Goal: Task Accomplishment & Management: Use online tool/utility

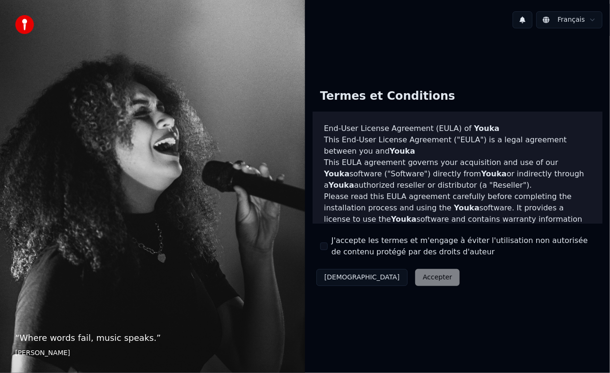
click at [339, 281] on button "Décliner" at bounding box center [362, 277] width 91 height 17
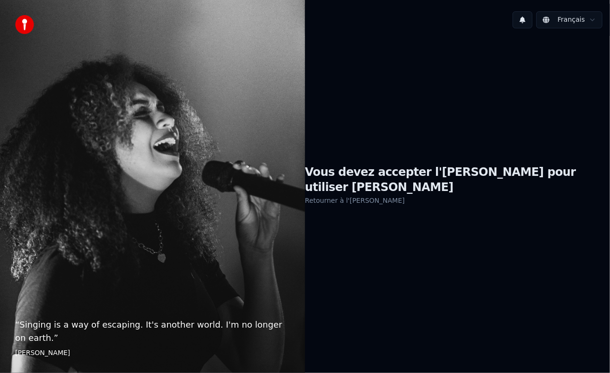
click at [388, 195] on link "Retourner à l'EULA" at bounding box center [355, 200] width 100 height 15
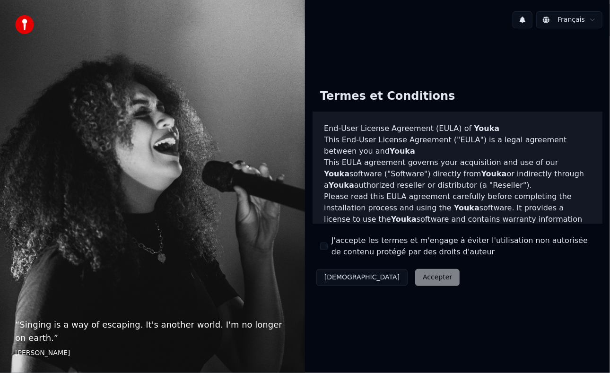
click at [380, 276] on div "Décliner Accepter" at bounding box center [388, 277] width 151 height 25
click at [389, 278] on div "Décliner Accepter" at bounding box center [388, 277] width 151 height 25
click at [482, 176] on span "Youka" at bounding box center [495, 173] width 26 height 9
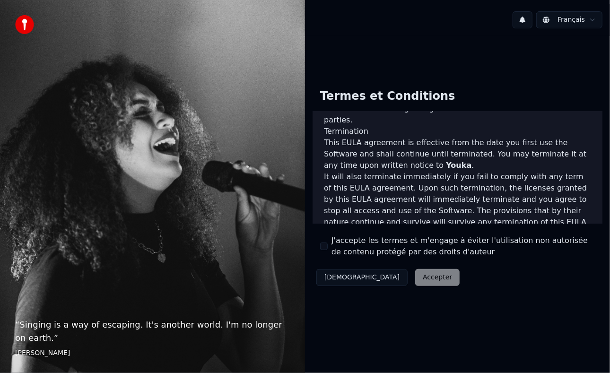
scroll to position [660, 0]
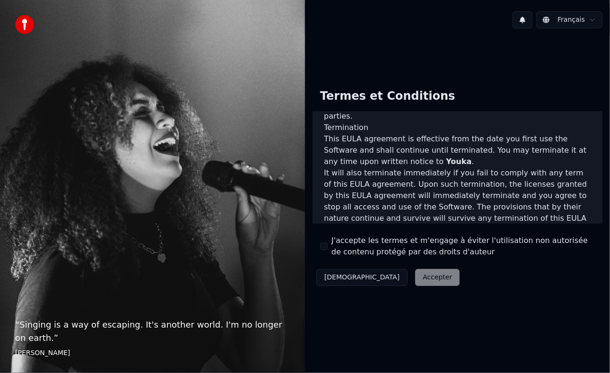
click at [388, 275] on div "Décliner Accepter" at bounding box center [388, 277] width 151 height 25
click at [380, 273] on div "Décliner Accepter" at bounding box center [388, 277] width 151 height 25
click at [379, 250] on label "J'accepte les termes et m'engage à éviter l'utilisation non autorisée de conten…" at bounding box center [464, 246] width 264 height 23
click at [328, 250] on button "J'accepte les termes et m'engage à éviter l'utilisation non autorisée de conten…" at bounding box center [324, 247] width 8 height 8
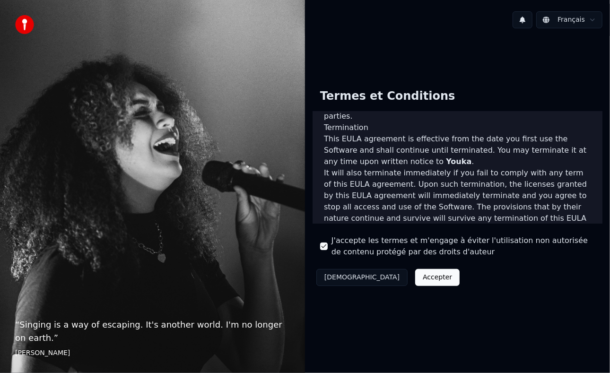
click at [415, 275] on button "Accepter" at bounding box center [437, 277] width 44 height 17
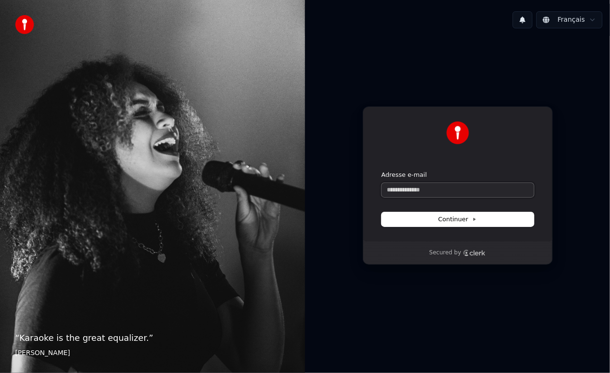
click at [428, 188] on input "Adresse e-mail" at bounding box center [458, 190] width 152 height 14
click at [430, 219] on button "Continuer" at bounding box center [458, 219] width 152 height 14
type input "**********"
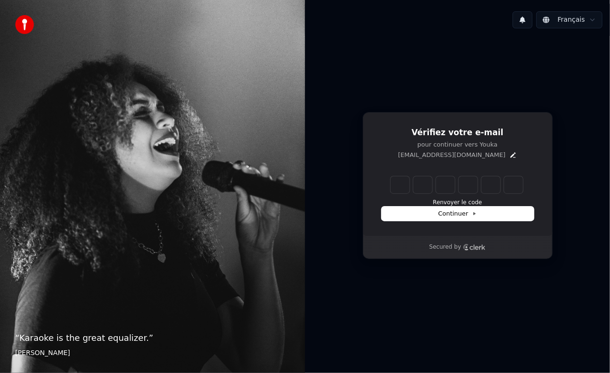
type input "*"
type input "**"
type input "*"
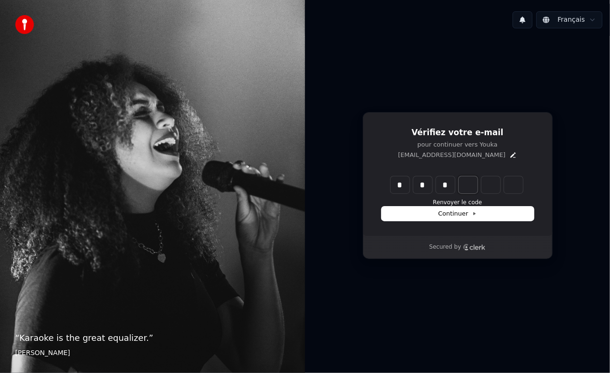
type input "***"
type input "*"
type input "****"
type input "*"
type input "******"
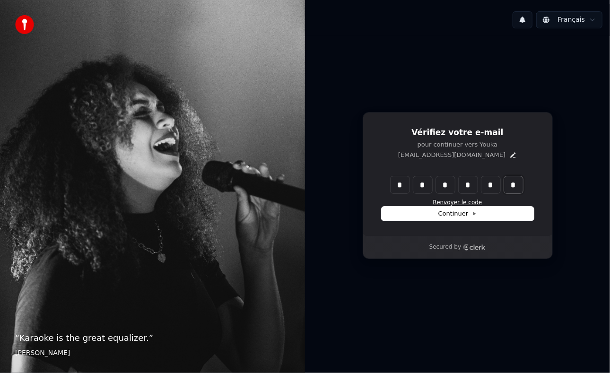
type input "*"
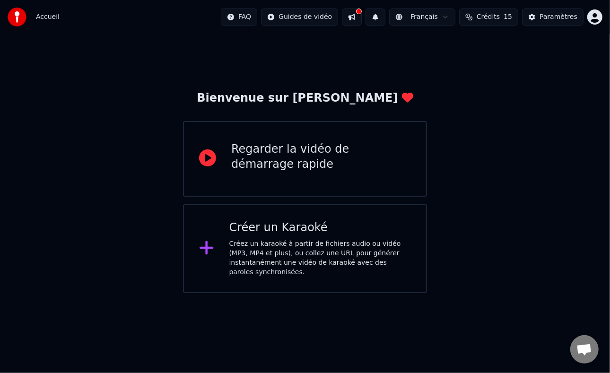
click at [401, 204] on div "Créer un Karaoké Créez un karaoké à partir de fichiers audio ou vidéo (MP3, MP4…" at bounding box center [305, 248] width 244 height 89
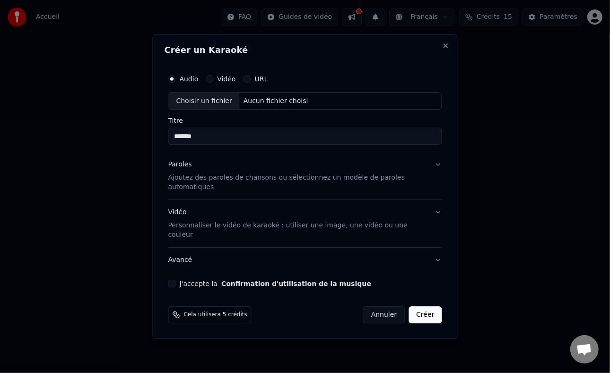
type input "*******"
click at [309, 187] on p "Ajoutez des paroles de chansons ou sélectionnez un modèle de paroles automatiqu…" at bounding box center [297, 183] width 259 height 19
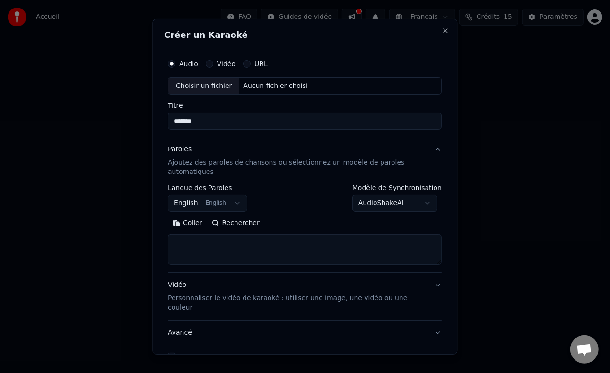
click at [229, 203] on button "English English" at bounding box center [207, 203] width 79 height 17
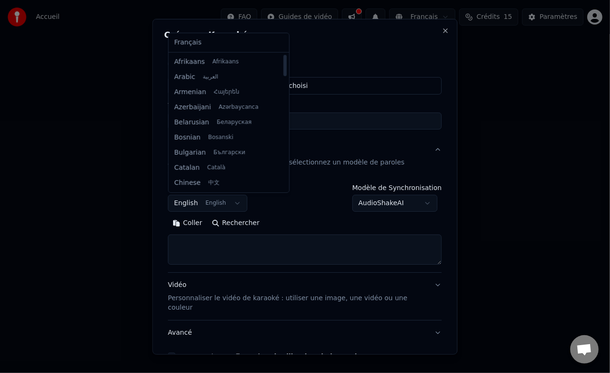
select select "**"
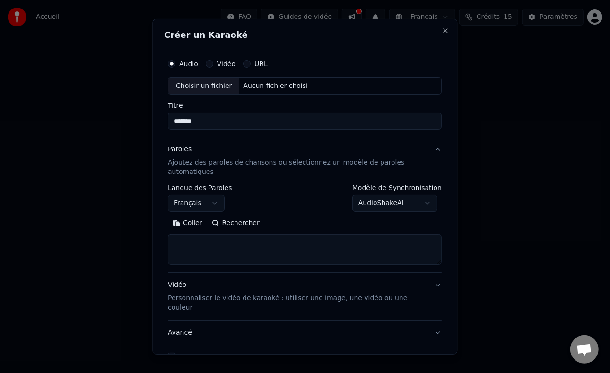
click at [231, 256] on textarea at bounding box center [305, 250] width 274 height 30
paste textarea "**********"
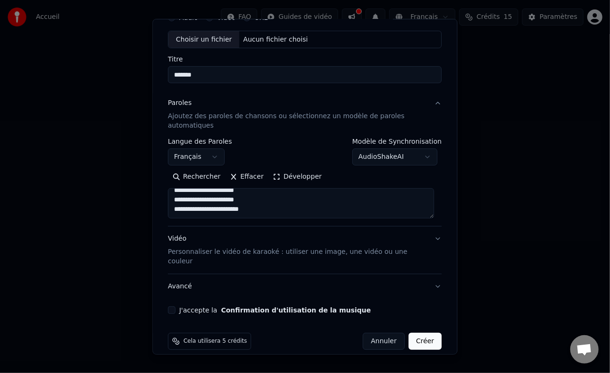
type textarea "**********"
click at [197, 307] on label "J'accepte la Confirmation d'utilisation de la musique" at bounding box center [276, 310] width 192 height 7
click at [176, 307] on button "J'accepte la Confirmation d'utilisation de la musique" at bounding box center [172, 311] width 8 height 8
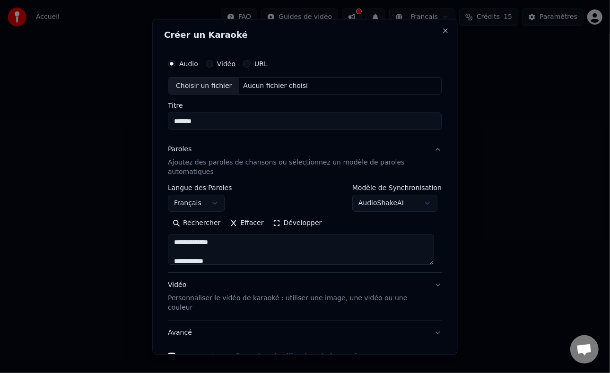
click at [193, 84] on div "Choisir un fichier" at bounding box center [204, 85] width 71 height 17
type input "**********"
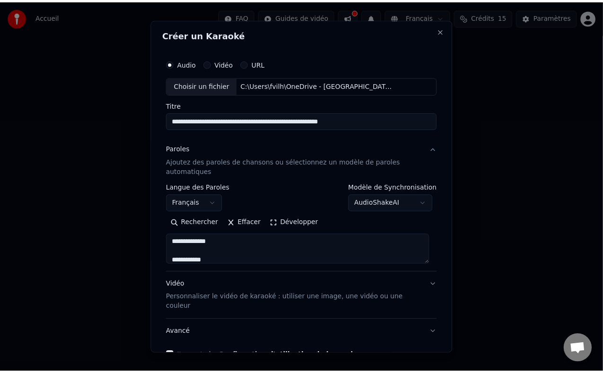
scroll to position [46, 0]
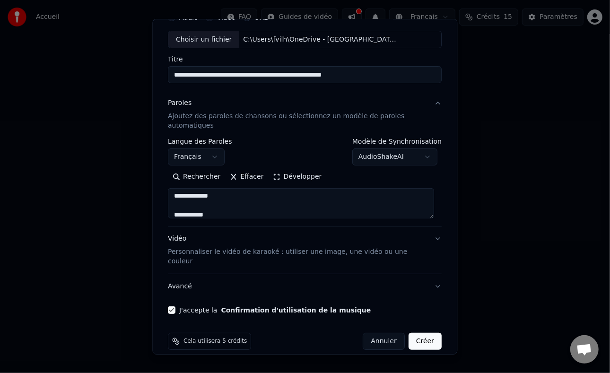
click at [414, 333] on button "Créer" at bounding box center [425, 341] width 33 height 17
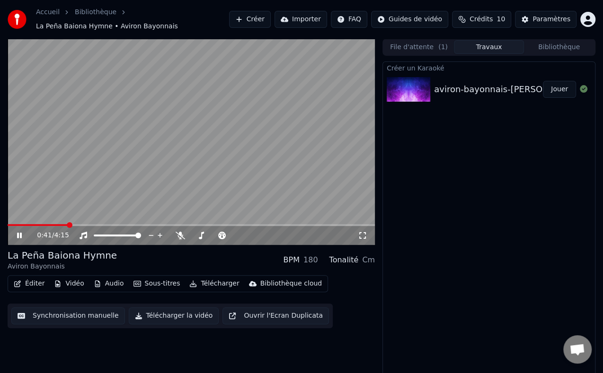
click at [557, 82] on button "Jouer" at bounding box center [559, 89] width 33 height 17
click at [180, 232] on icon at bounding box center [180, 236] width 9 height 8
click at [106, 191] on video at bounding box center [191, 142] width 367 height 207
click at [251, 231] on div at bounding box center [244, 235] width 76 height 9
click at [250, 233] on span at bounding box center [250, 236] width 6 height 6
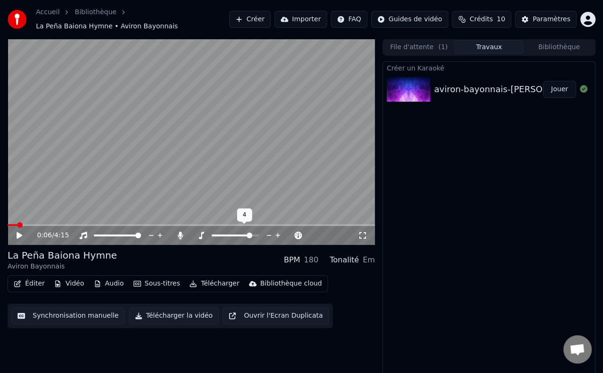
click at [275, 231] on icon at bounding box center [277, 235] width 9 height 9
click at [17, 233] on icon at bounding box center [20, 235] width 6 height 7
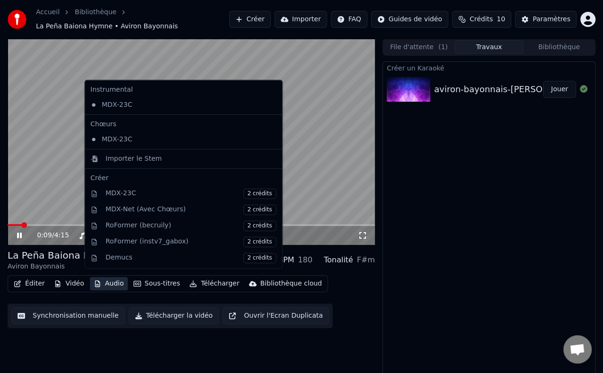
click at [105, 277] on button "Audio" at bounding box center [109, 283] width 38 height 13
click at [106, 280] on button "Audio" at bounding box center [109, 283] width 38 height 13
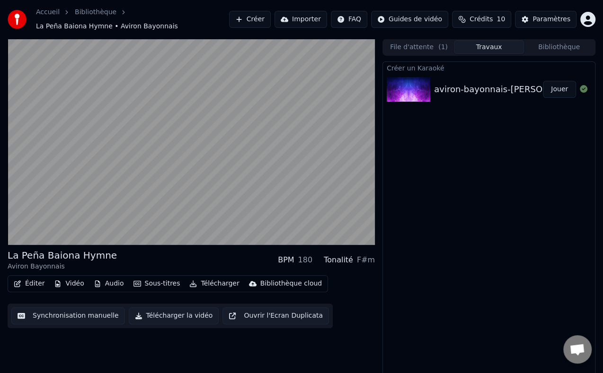
click at [394, 289] on div "Créer un Karaoké aviron-bayonnais-la-pena-baiona-hymne-2002-karaoke-PCIMv2XNgmc…" at bounding box center [488, 220] width 213 height 317
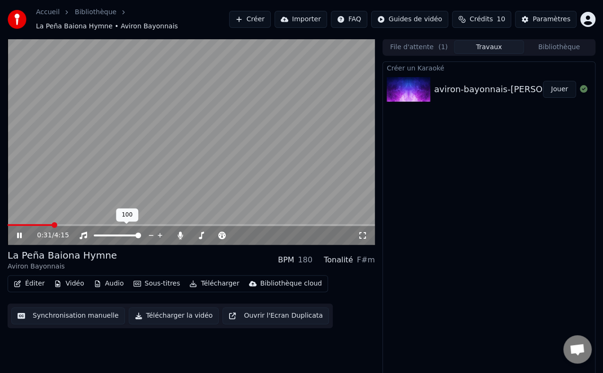
click at [117, 231] on div at bounding box center [126, 235] width 76 height 9
click at [111, 235] on span at bounding box center [117, 236] width 47 height 2
click at [63, 311] on button "Synchronisation manuelle" at bounding box center [68, 316] width 114 height 17
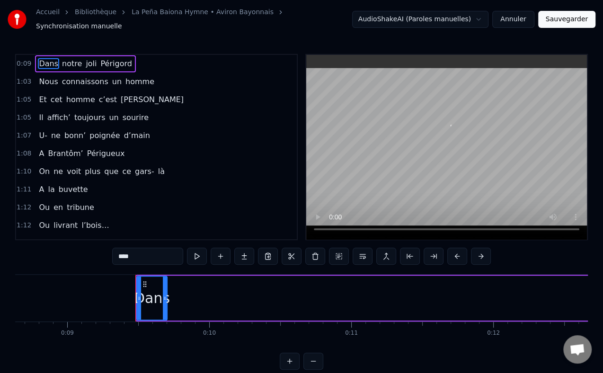
scroll to position [0, 1298]
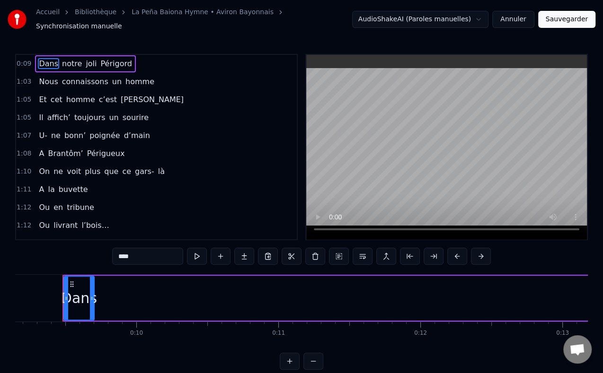
click at [38, 59] on span "Dans" at bounding box center [48, 63] width 21 height 11
drag, startPoint x: 90, startPoint y: 302, endPoint x: 79, endPoint y: 302, distance: 10.9
click at [79, 302] on div at bounding box center [81, 298] width 4 height 43
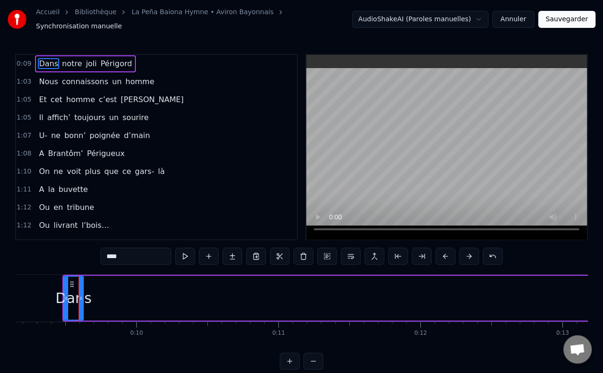
click at [186, 251] on button at bounding box center [185, 256] width 20 height 17
click at [148, 62] on div "0:09 Dans notre joli Périgord" at bounding box center [156, 64] width 281 height 18
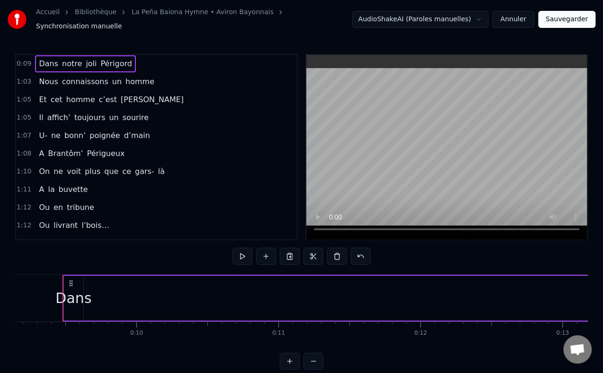
click at [124, 56] on div "0:09 Dans notre joli Périgord" at bounding box center [156, 64] width 281 height 18
click at [119, 58] on span "Périgord" at bounding box center [115, 63] width 33 height 11
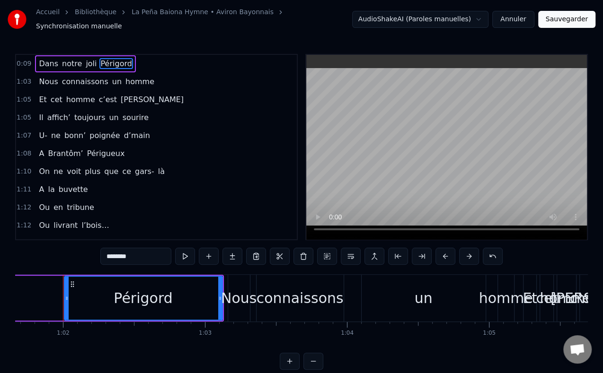
click at [46, 58] on span "Dans" at bounding box center [48, 63] width 21 height 11
type input "****"
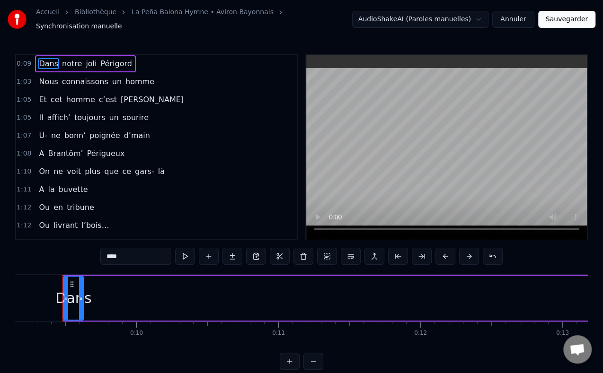
click at [79, 55] on div "Dans notre joli Périgord" at bounding box center [85, 63] width 100 height 17
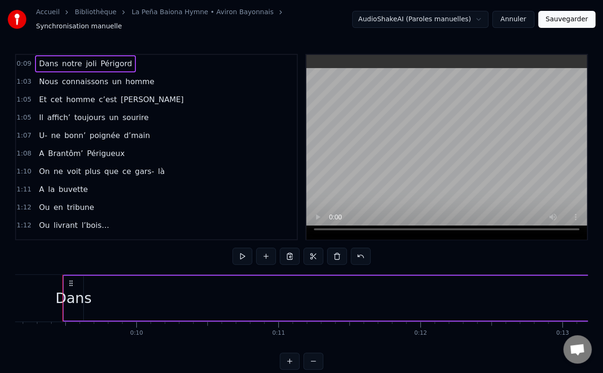
click at [122, 60] on div "Dans notre joli Périgord" at bounding box center [85, 63] width 100 height 17
click at [43, 58] on span "Dans" at bounding box center [48, 63] width 21 height 11
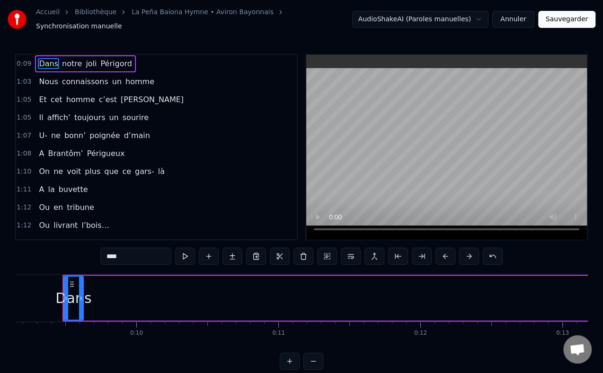
click at [120, 65] on div "Dans notre joli Périgord" at bounding box center [85, 63] width 100 height 17
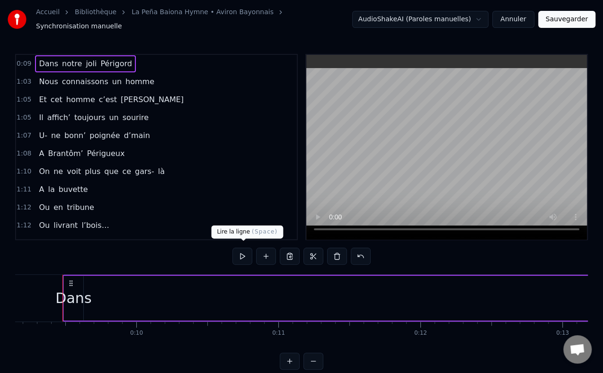
click at [242, 253] on button at bounding box center [242, 256] width 20 height 17
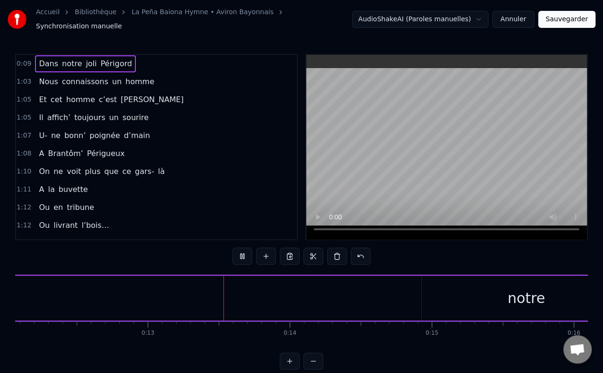
scroll to position [0, 1781]
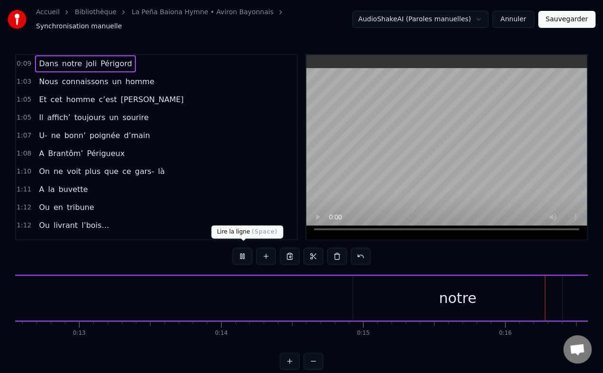
click at [243, 255] on button at bounding box center [242, 256] width 20 height 17
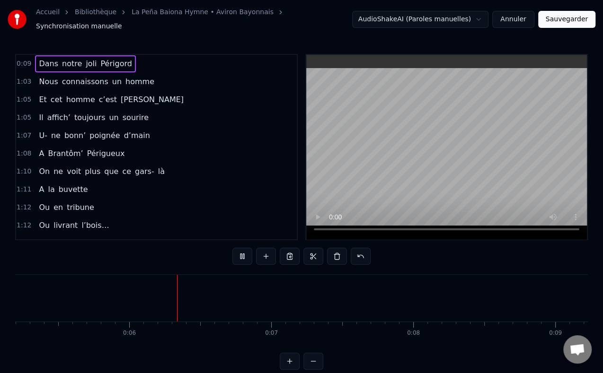
scroll to position [0, 747]
click at [50, 58] on span "Dans" at bounding box center [48, 63] width 21 height 11
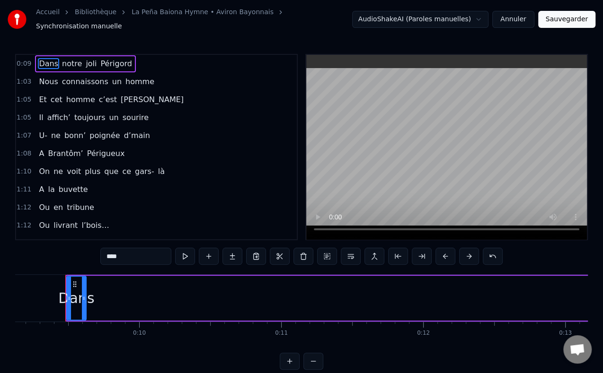
scroll to position [0, 1298]
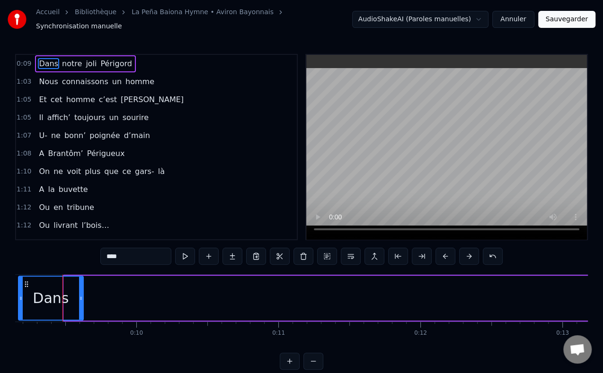
drag, startPoint x: 64, startPoint y: 293, endPoint x: 19, endPoint y: 286, distance: 46.1
click at [19, 286] on div at bounding box center [21, 298] width 4 height 43
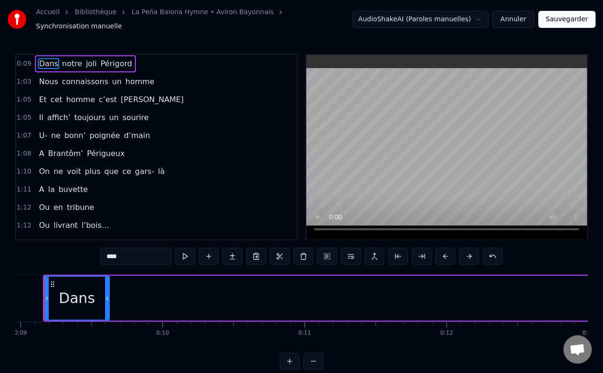
scroll to position [0, 1254]
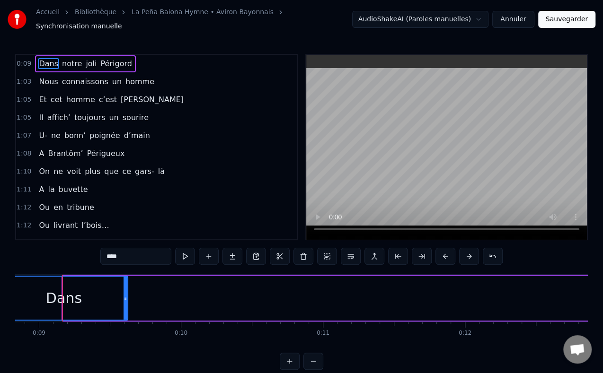
drag, startPoint x: 63, startPoint y: 297, endPoint x: 0, endPoint y: 293, distance: 63.0
click at [0, 293] on div "Accueil Bibliothèque La Peña Baiona Hymne • Aviron Bayonnais Synchronisation ma…" at bounding box center [301, 185] width 603 height 370
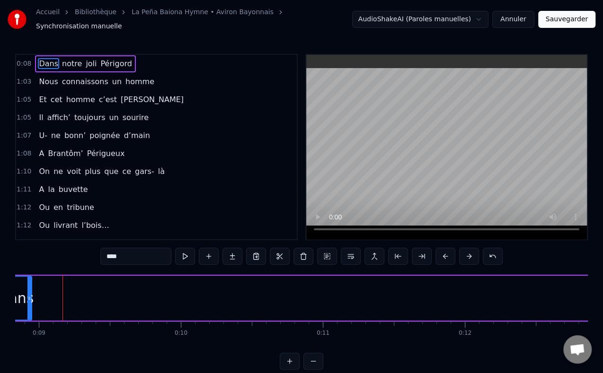
drag, startPoint x: 126, startPoint y: 294, endPoint x: 30, endPoint y: 290, distance: 96.2
click at [30, 290] on div at bounding box center [29, 298] width 4 height 43
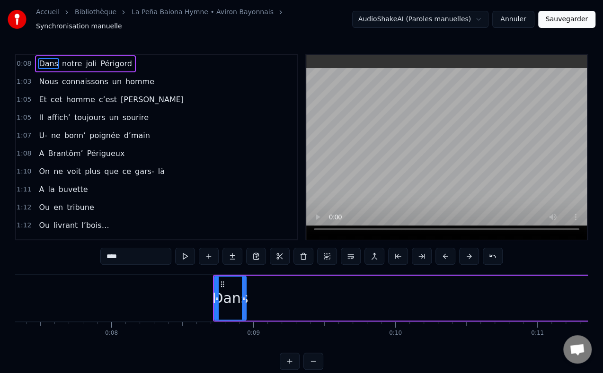
scroll to position [0, 1036]
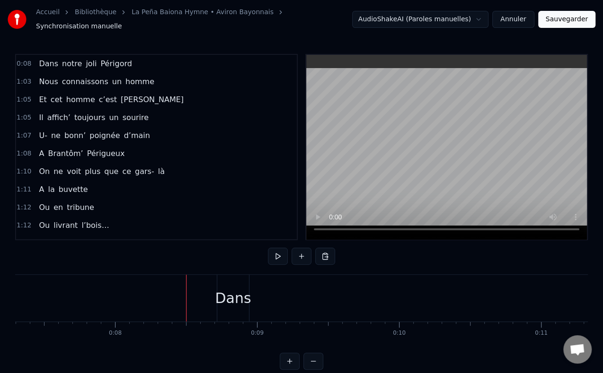
click at [120, 300] on div at bounding box center [120, 298] width 0 height 47
click at [198, 294] on div at bounding box center [198, 298] width 0 height 47
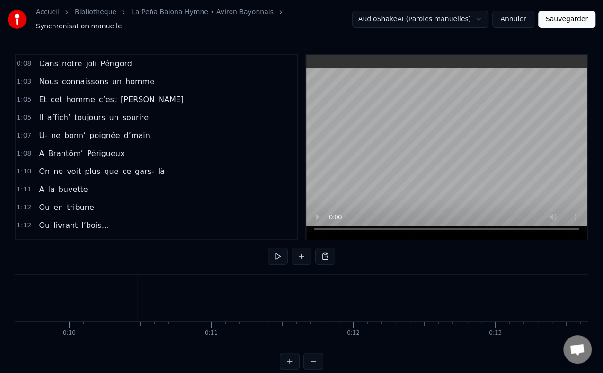
scroll to position [0, 1379]
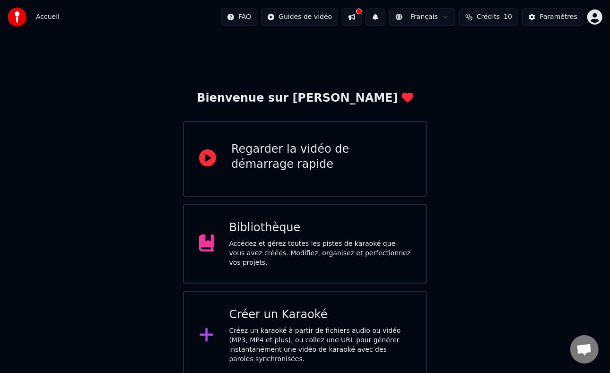
click at [252, 245] on div "Accédez et gérez toutes les pistes de karaoké que vous avez créées. Modifiez, o…" at bounding box center [320, 253] width 182 height 28
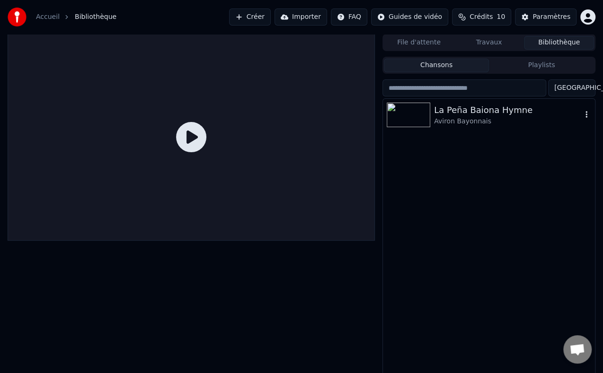
click at [457, 121] on div "Aviron Bayonnais" at bounding box center [508, 121] width 148 height 9
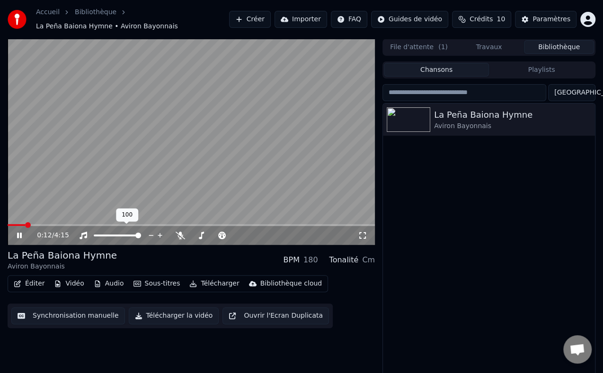
click at [114, 235] on span at bounding box center [117, 236] width 47 height 2
click at [107, 231] on div at bounding box center [126, 235] width 76 height 9
click at [106, 235] on span at bounding box center [100, 236] width 12 height 2
click at [101, 235] on span at bounding box center [97, 236] width 7 height 2
click at [73, 281] on button "Vidéo" at bounding box center [68, 283] width 37 height 13
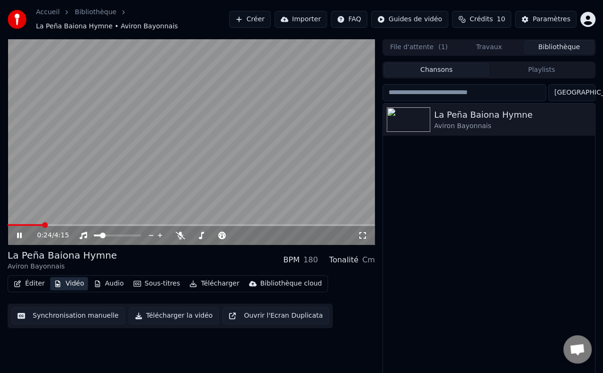
click at [73, 281] on button "Vidéo" at bounding box center [68, 283] width 37 height 13
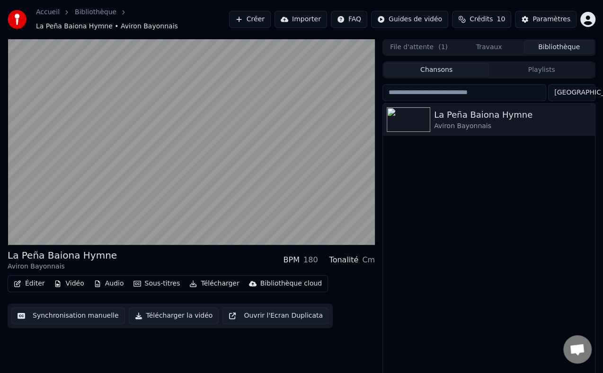
click at [85, 313] on button "Synchronisation manuelle" at bounding box center [68, 316] width 114 height 17
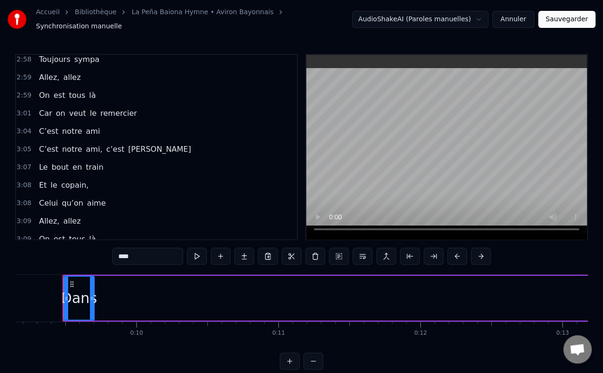
scroll to position [868, 0]
click at [26, 234] on span "3:09" at bounding box center [24, 238] width 15 height 9
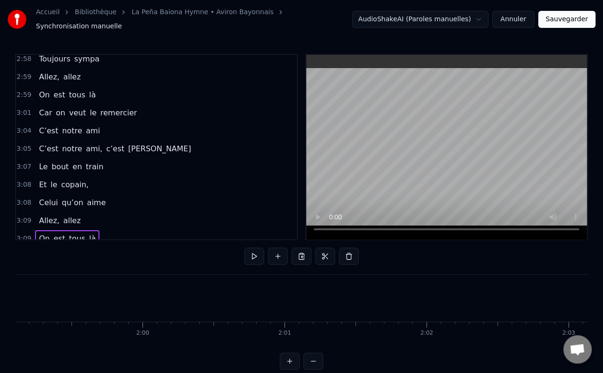
click at [26, 234] on span "3:09" at bounding box center [24, 238] width 15 height 9
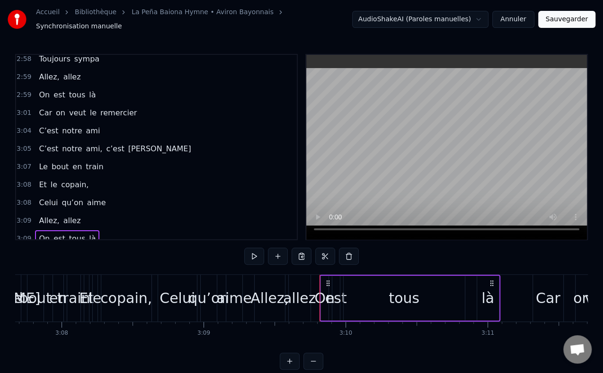
scroll to position [0, 26897]
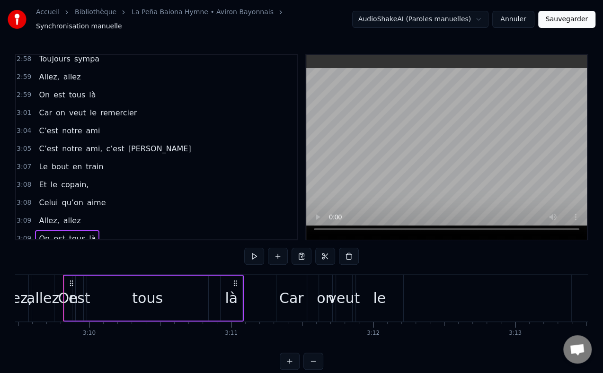
click at [26, 234] on span "3:09" at bounding box center [24, 238] width 15 height 9
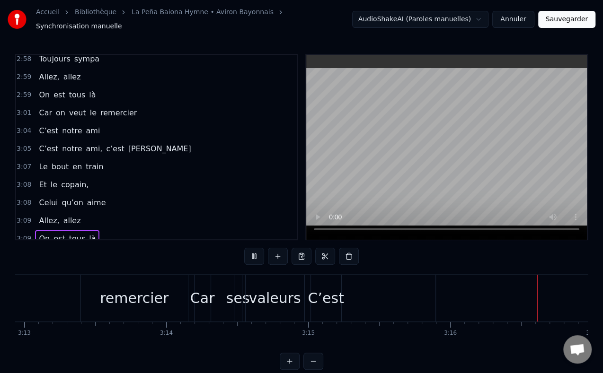
scroll to position [0, 27407]
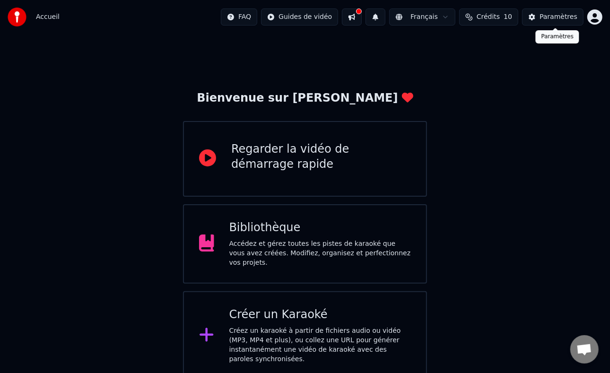
click at [555, 19] on div "Paramètres" at bounding box center [559, 16] width 38 height 9
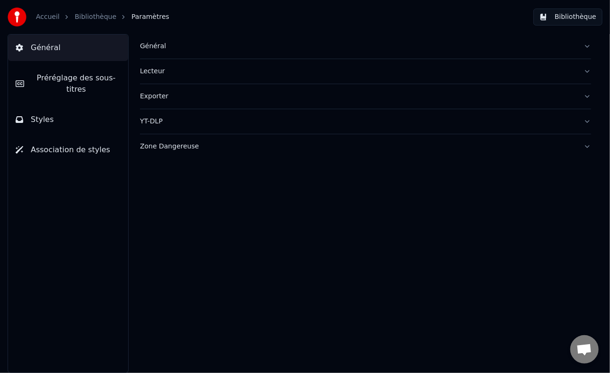
click at [555, 19] on button "Bibliothèque" at bounding box center [568, 17] width 69 height 17
